Goal: Information Seeking & Learning: Learn about a topic

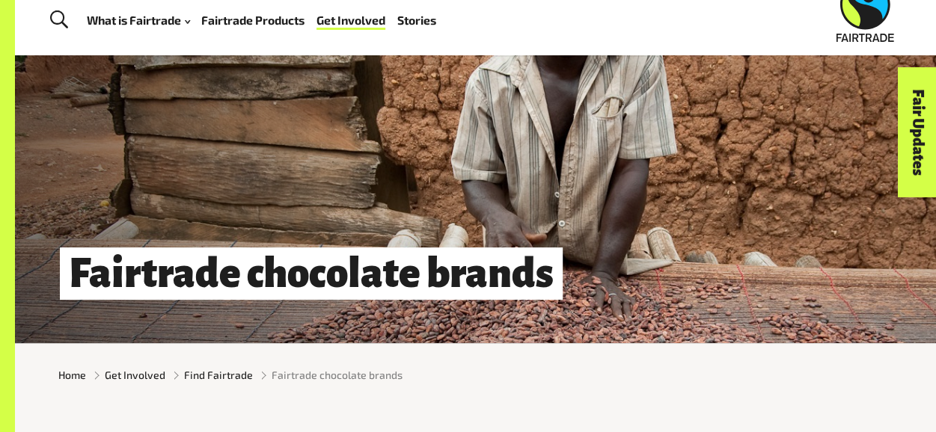
scroll to position [34, 0]
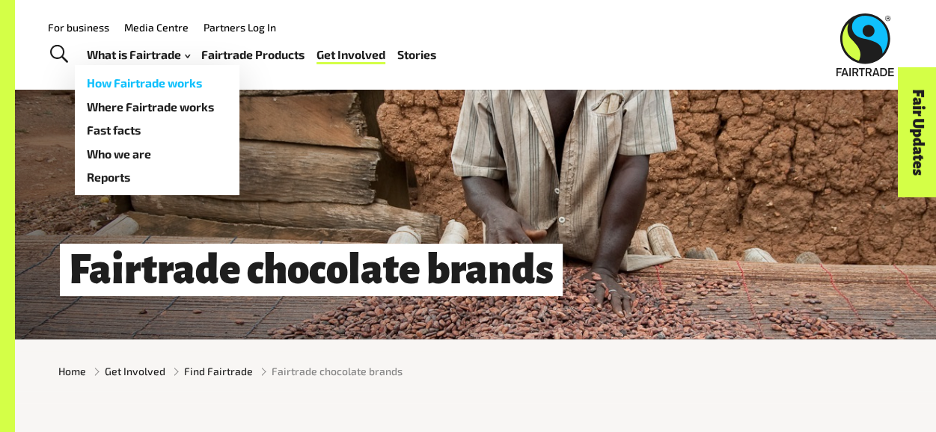
click at [129, 78] on link "How Fairtrade works" at bounding box center [157, 83] width 165 height 24
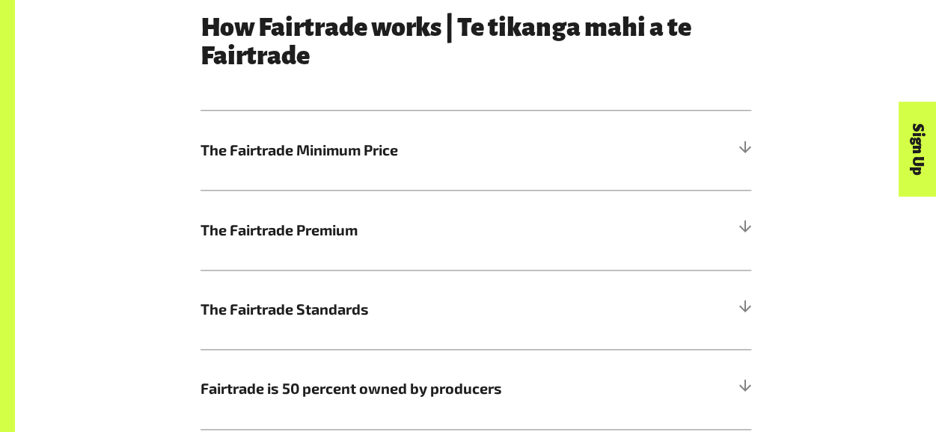
scroll to position [826, 0]
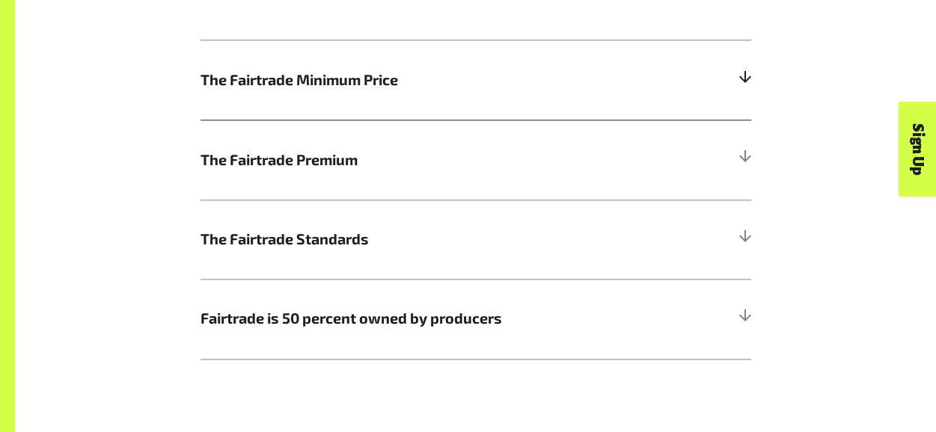
click at [744, 79] on div at bounding box center [743, 79] width 13 height 13
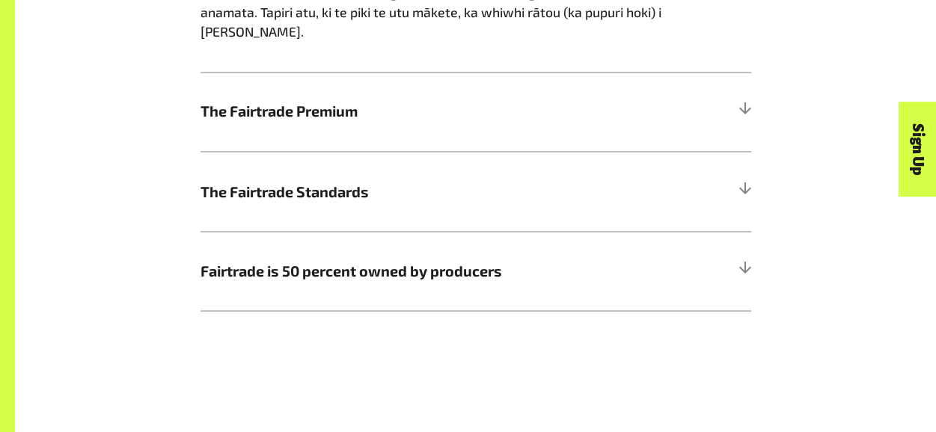
scroll to position [1296, 0]
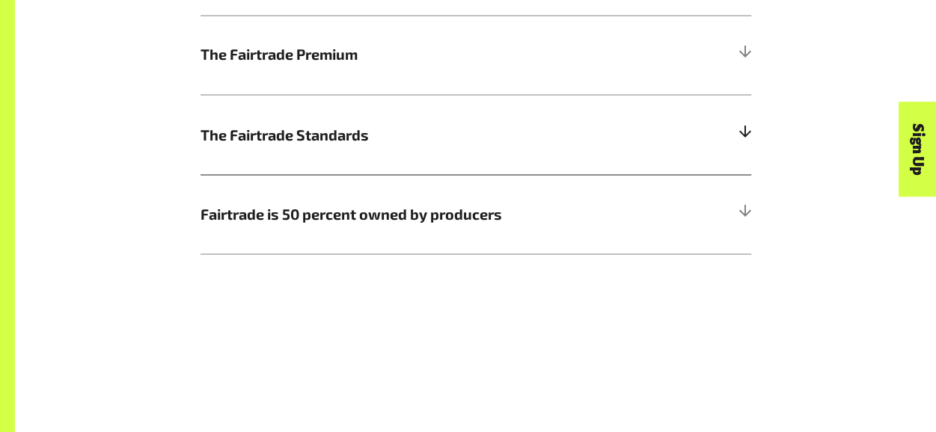
click at [739, 94] on h5 "The Fairtrade Standards" at bounding box center [475, 133] width 550 height 79
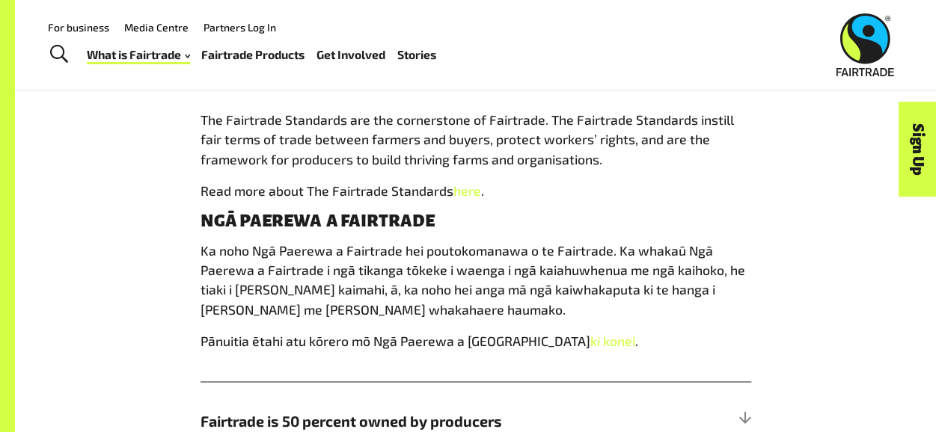
scroll to position [969, 0]
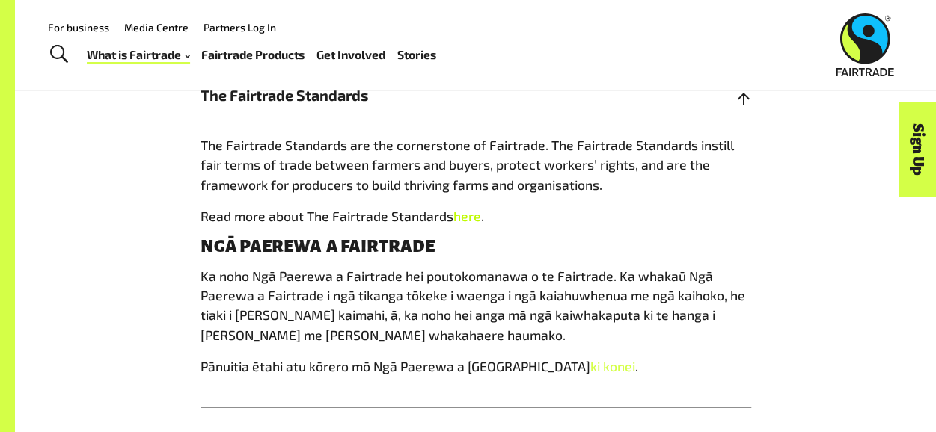
click at [468, 221] on link "here" at bounding box center [467, 216] width 28 height 16
